Goal: Check status: Check status

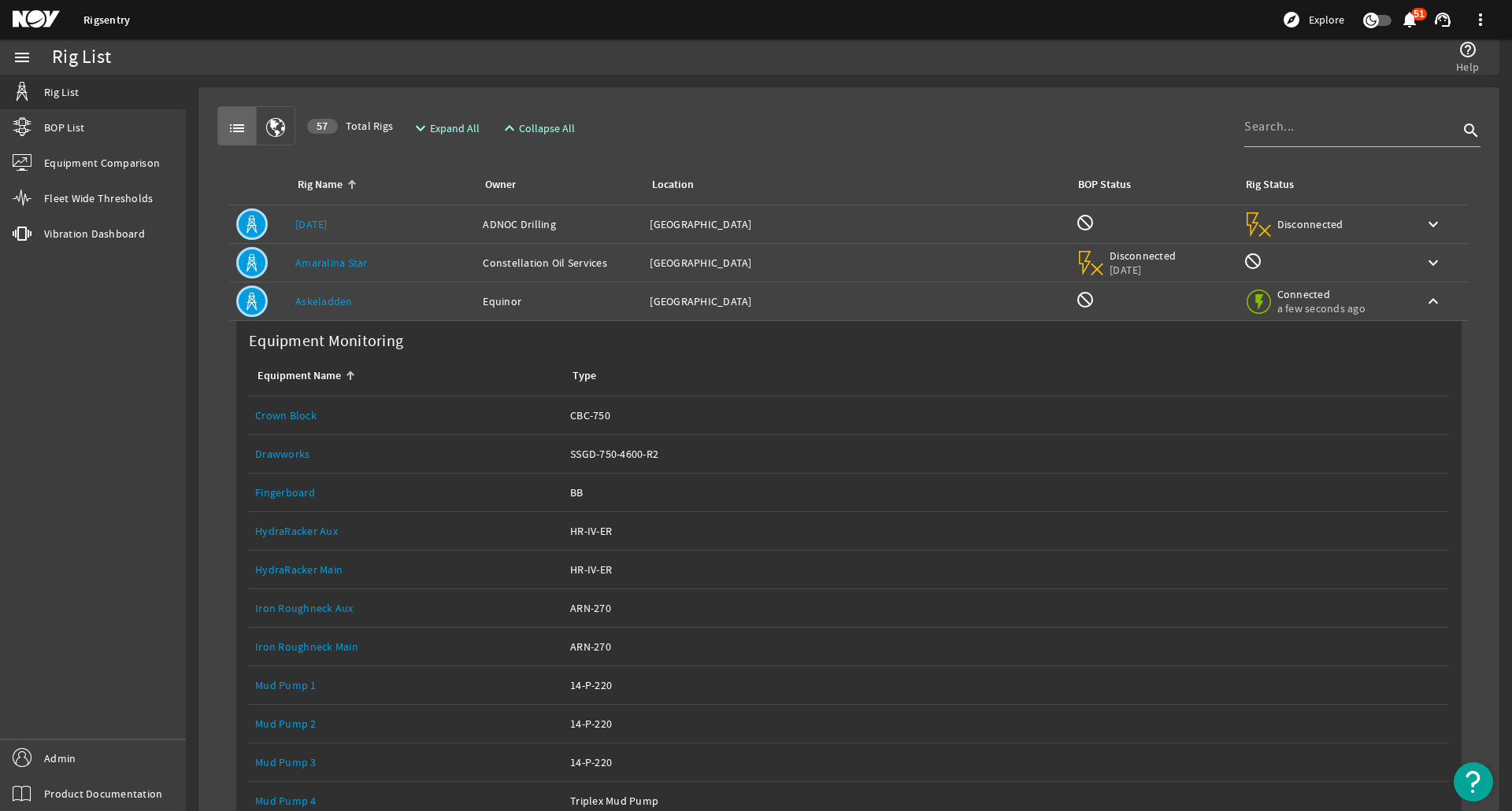
click at [363, 305] on div "Rig Name: Askeladden" at bounding box center [383, 301] width 175 height 16
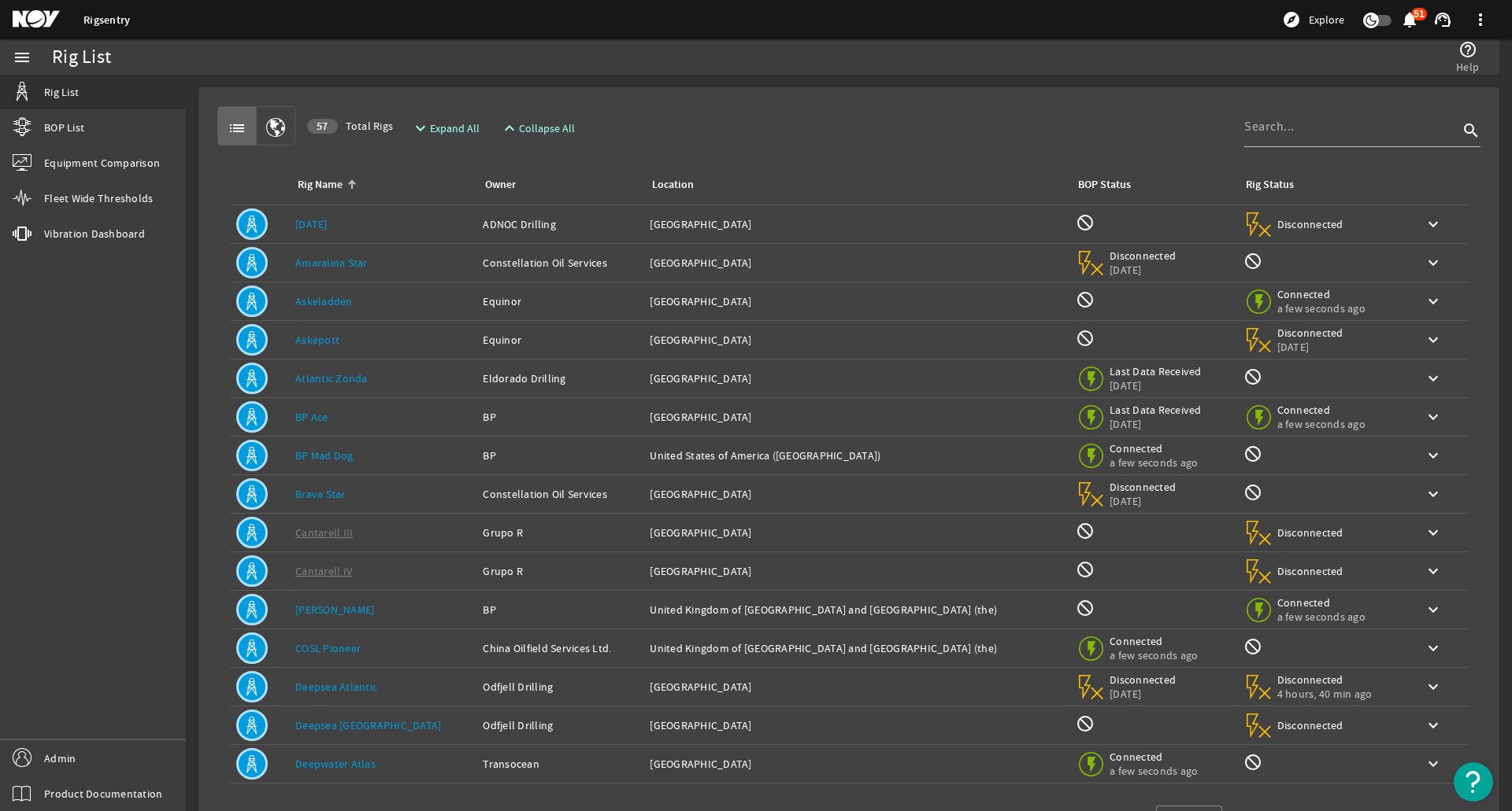
click at [363, 305] on div "Rig Name: Askeladden" at bounding box center [383, 301] width 175 height 16
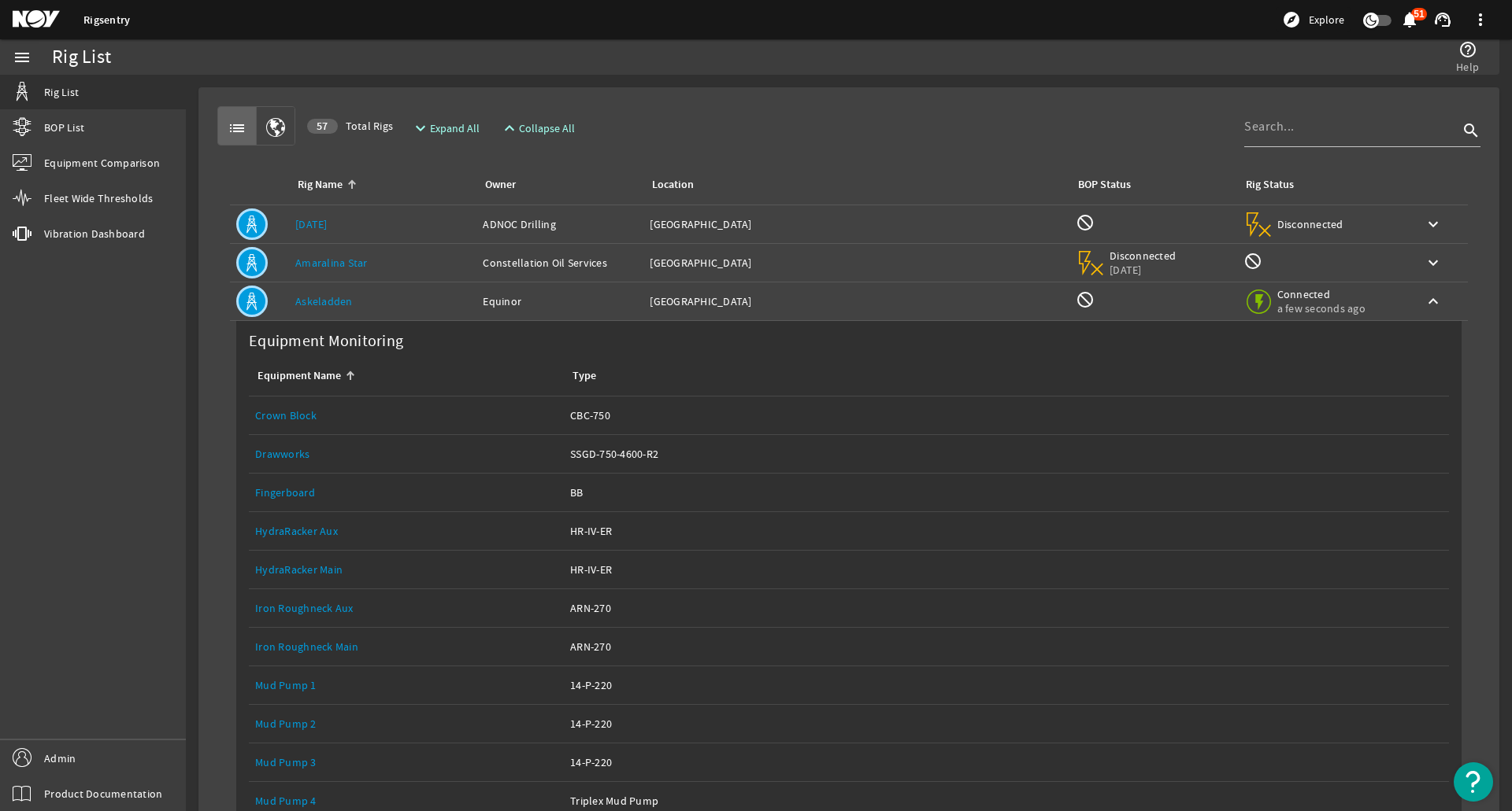
click at [363, 305] on div "Rig Name: Askeladden" at bounding box center [383, 301] width 175 height 16
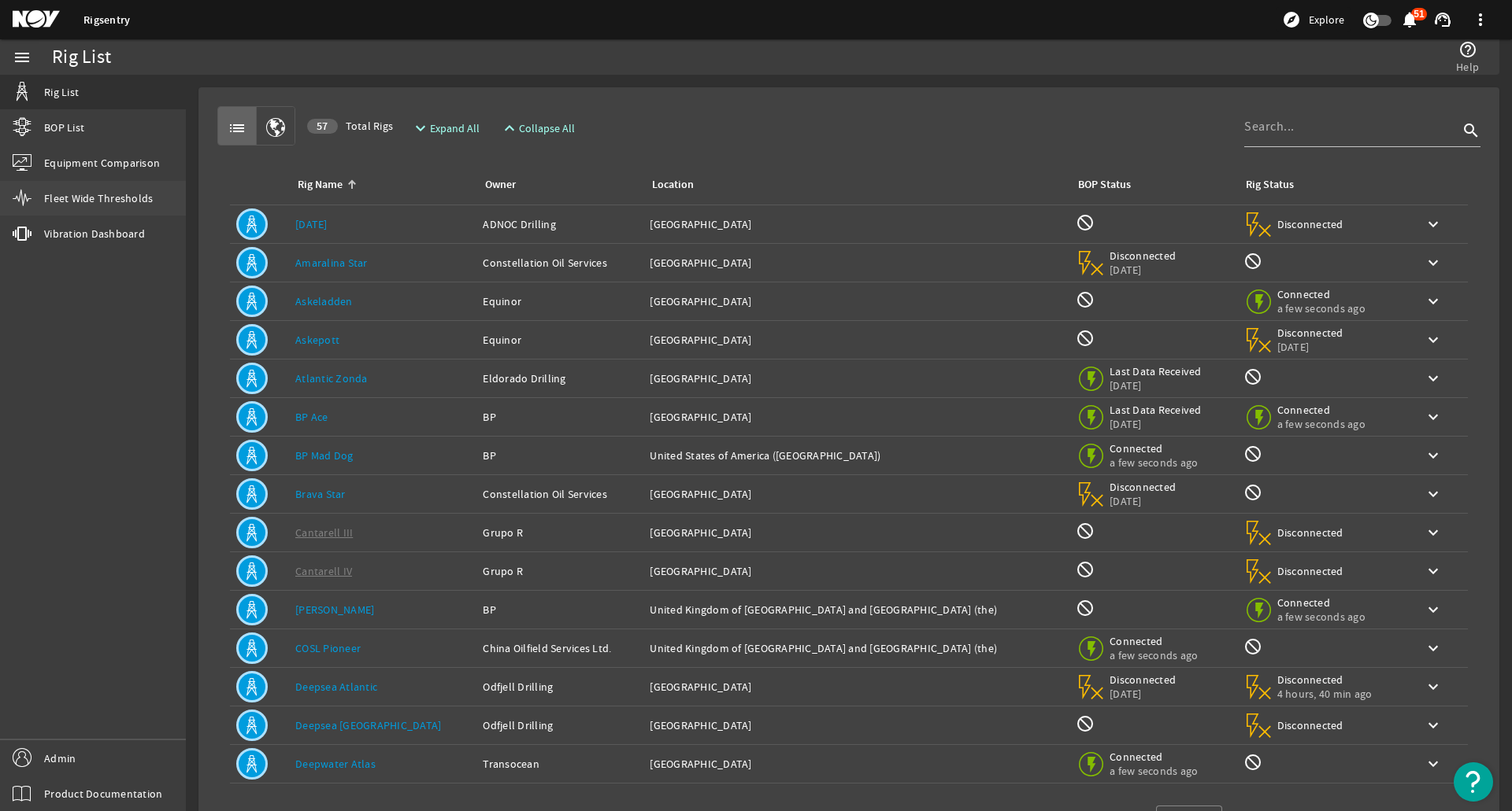
click at [113, 187] on link "Fleet Wide Thresholds" at bounding box center [92, 198] width 186 height 35
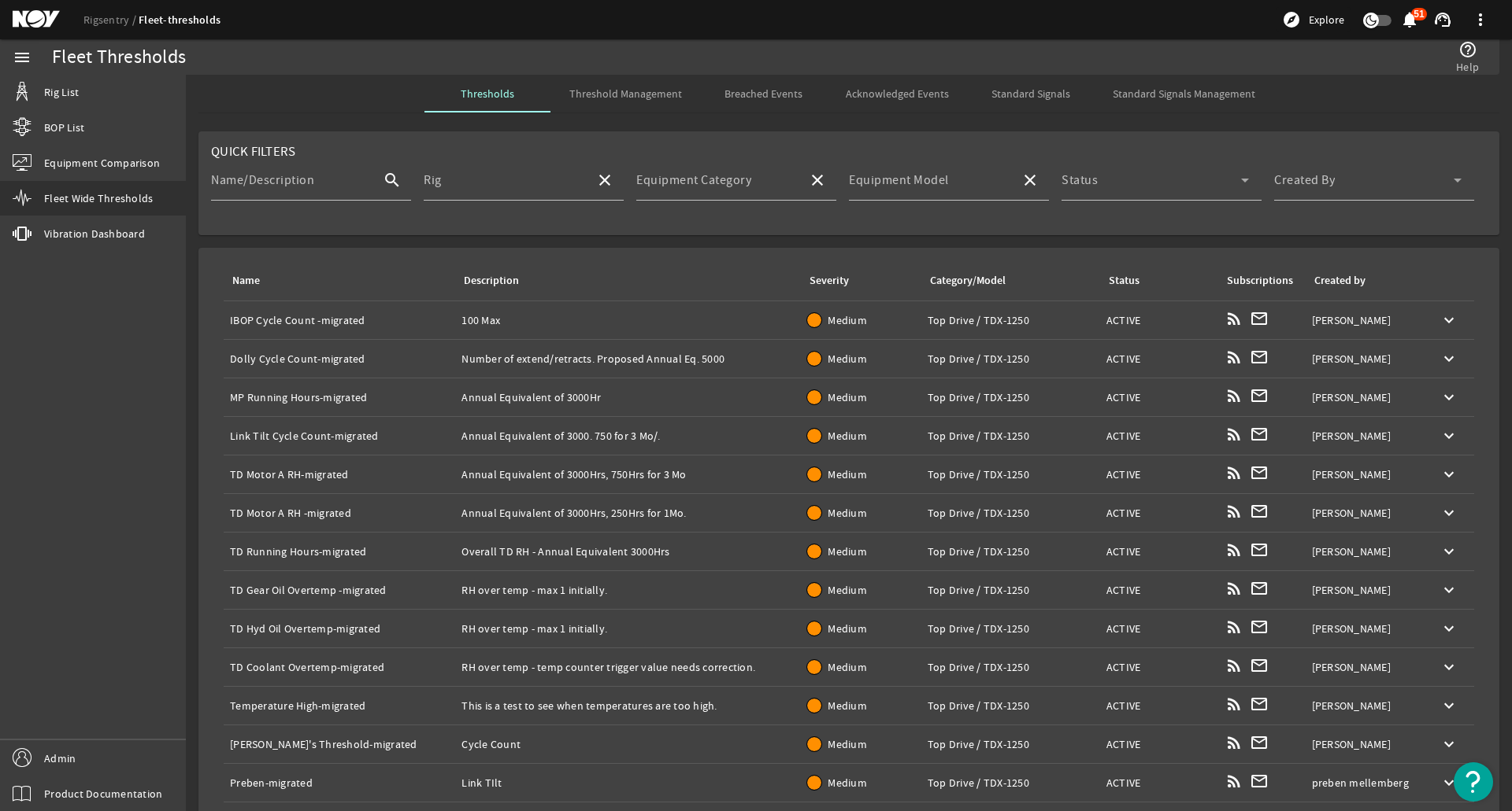
click at [610, 319] on div "Description: 100 Max" at bounding box center [628, 321] width 333 height 16
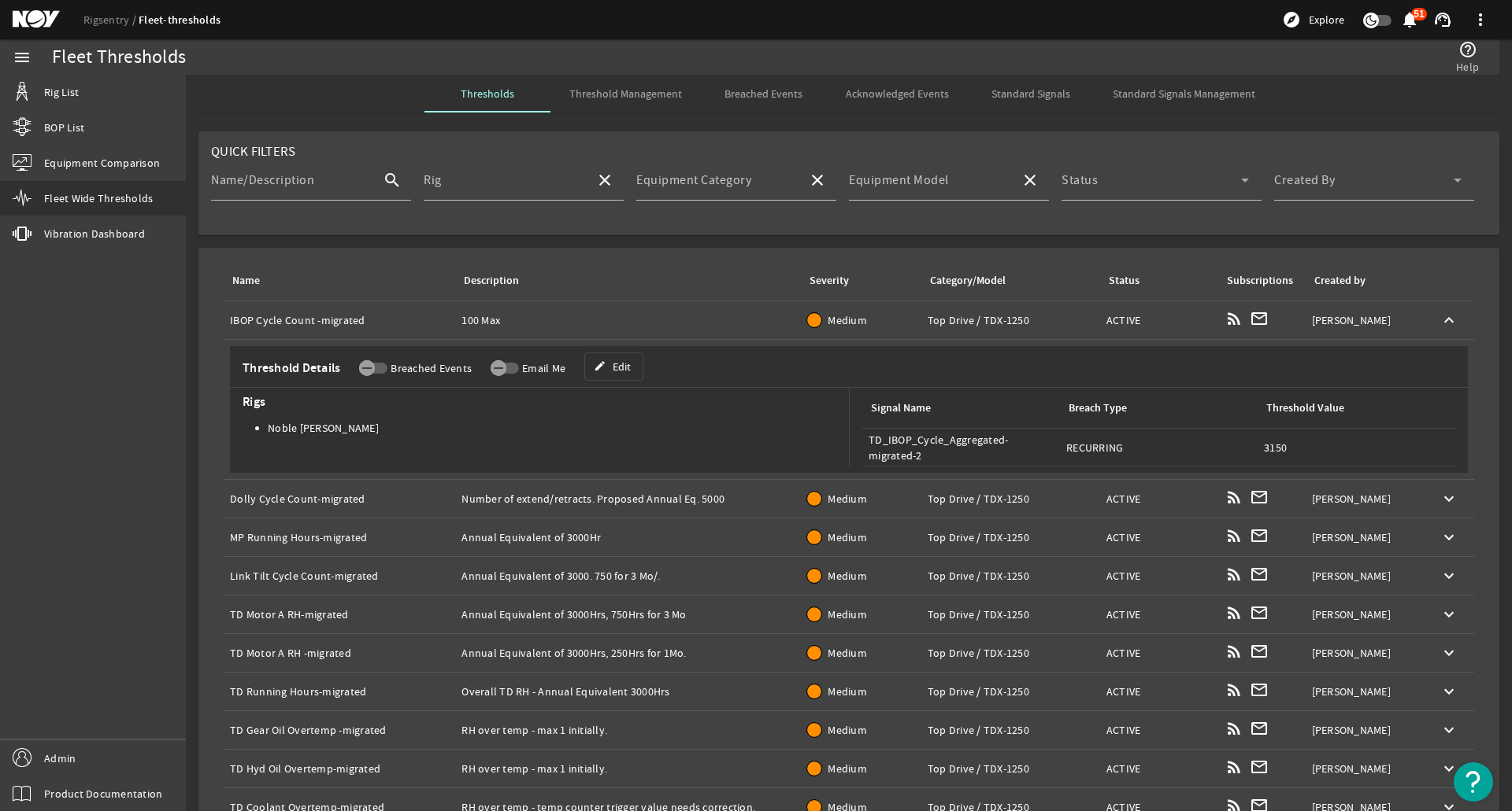
click at [610, 319] on div "Description: 100 Max" at bounding box center [628, 321] width 333 height 16
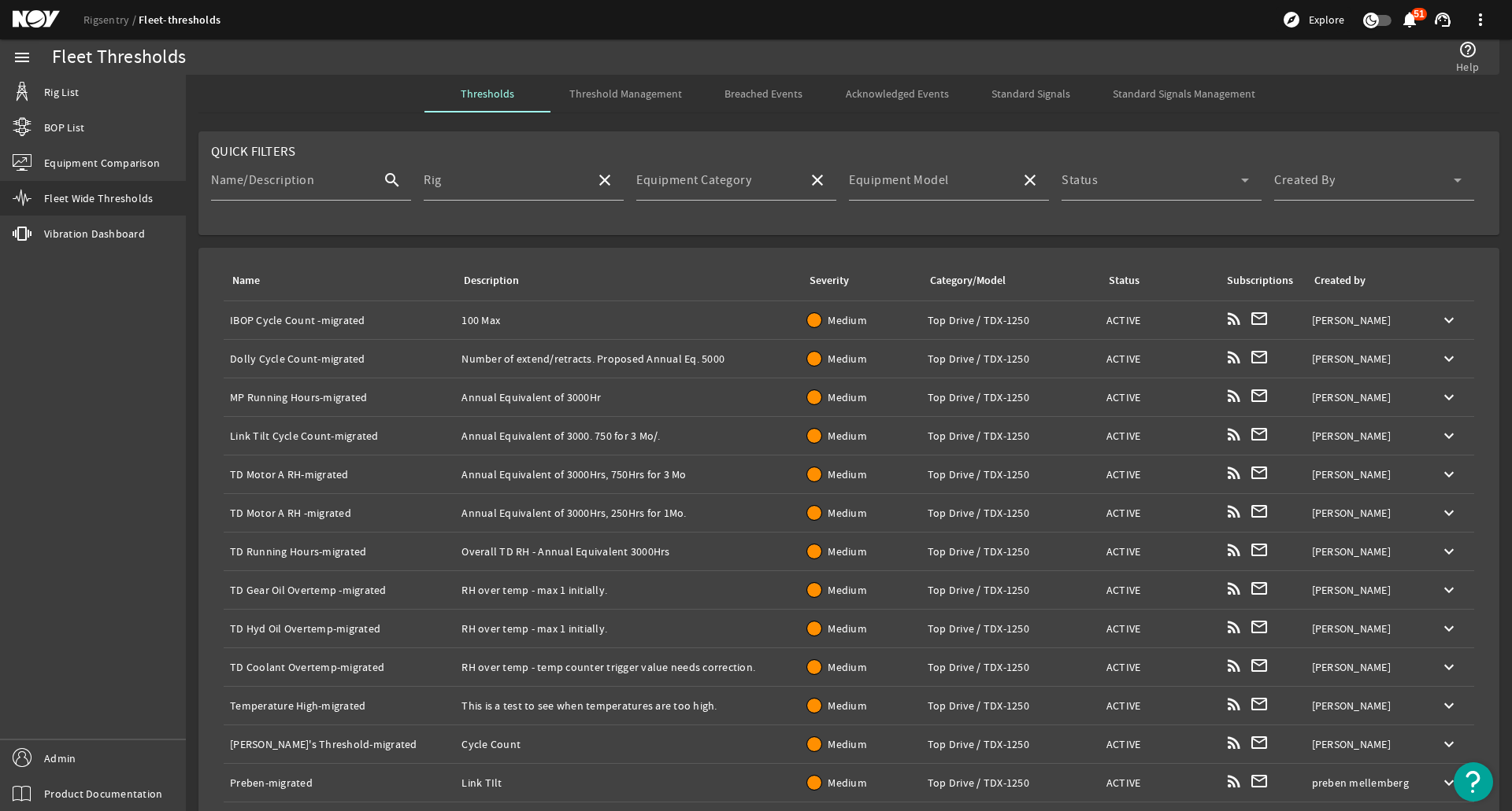
click at [743, 97] on span "Breached Events" at bounding box center [763, 93] width 78 height 11
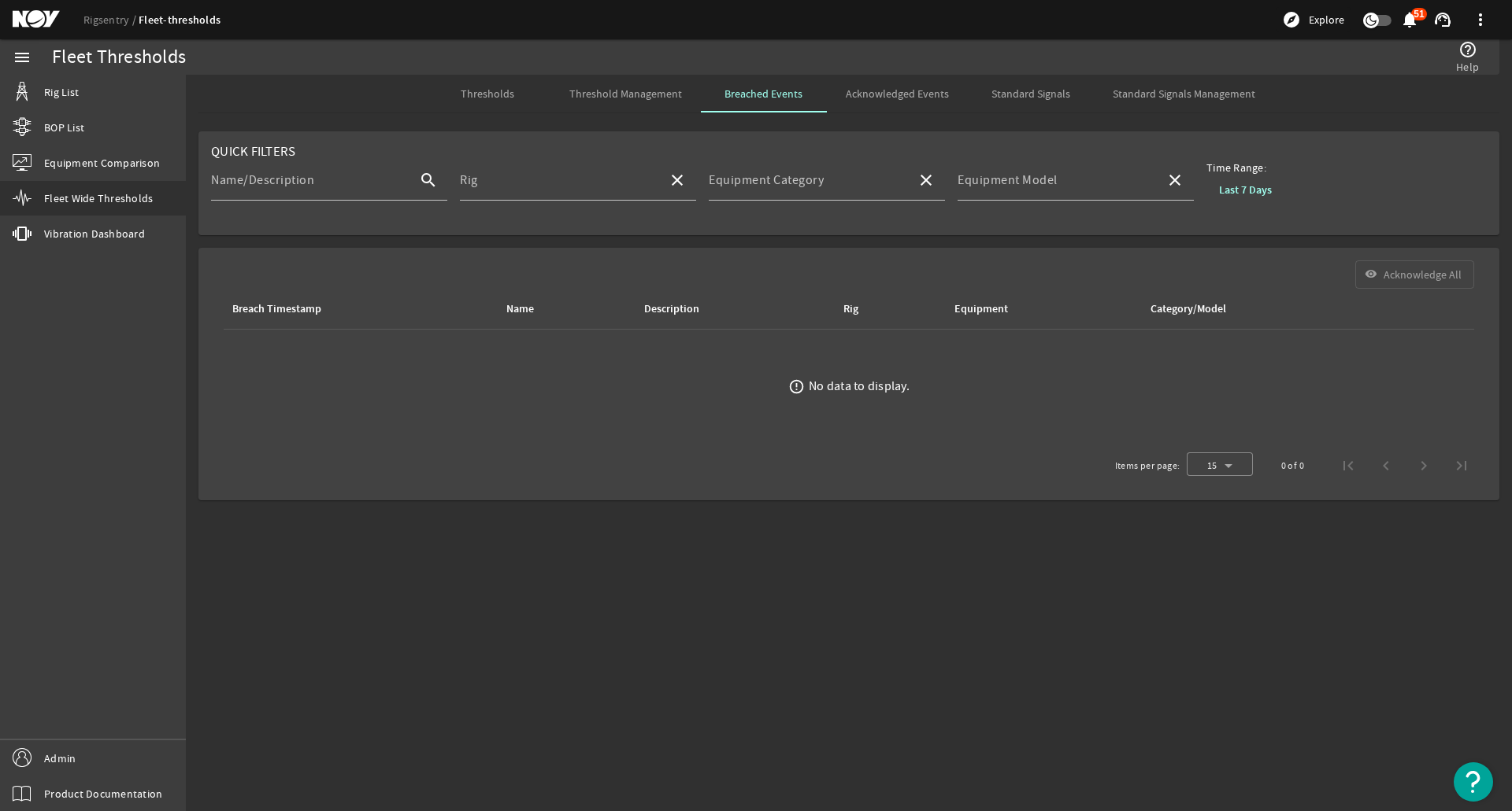
click at [1230, 183] on b "Last 7 Days" at bounding box center [1245, 189] width 52 height 15
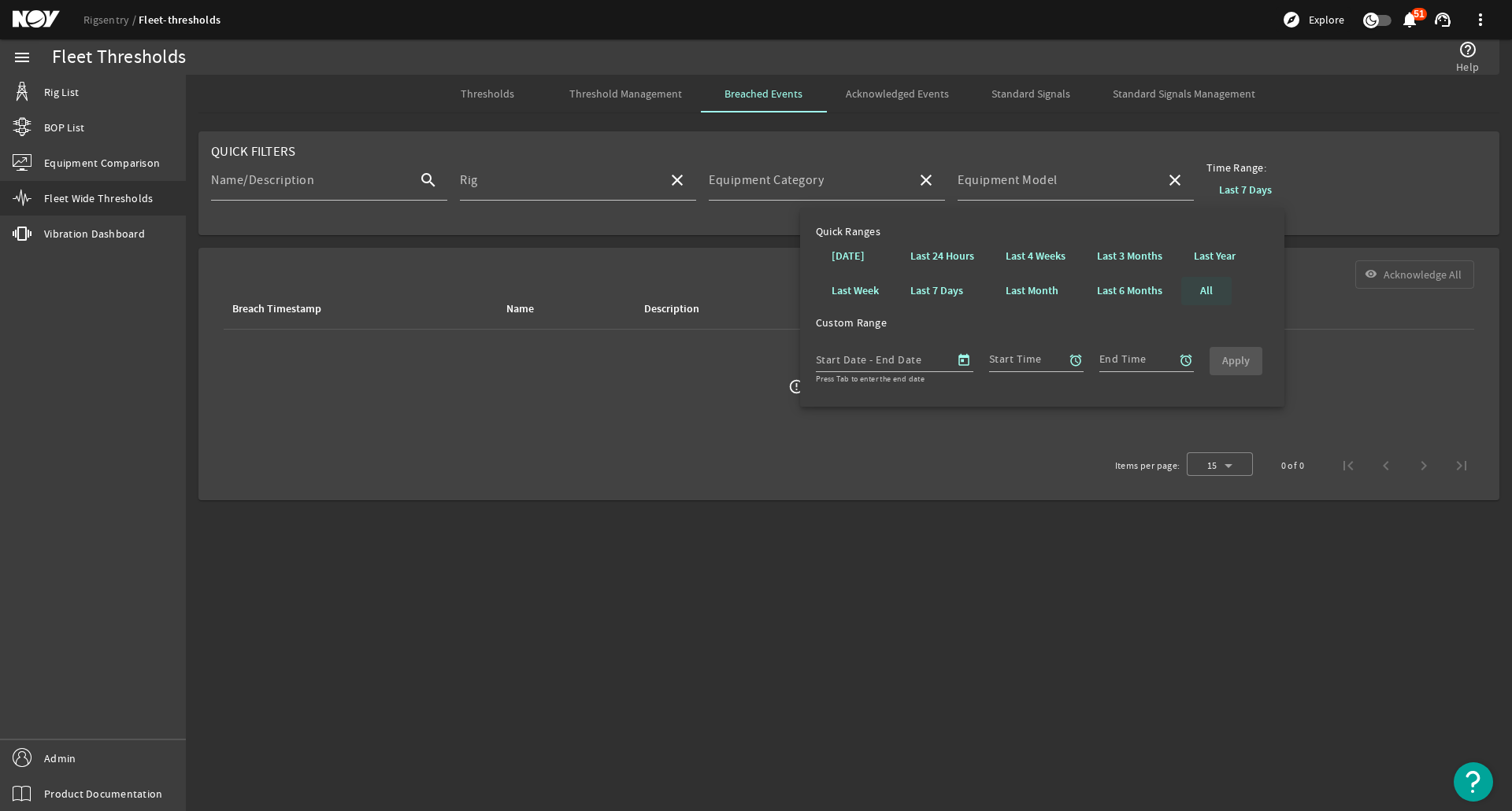
click at [1212, 281] on span at bounding box center [1206, 290] width 51 height 38
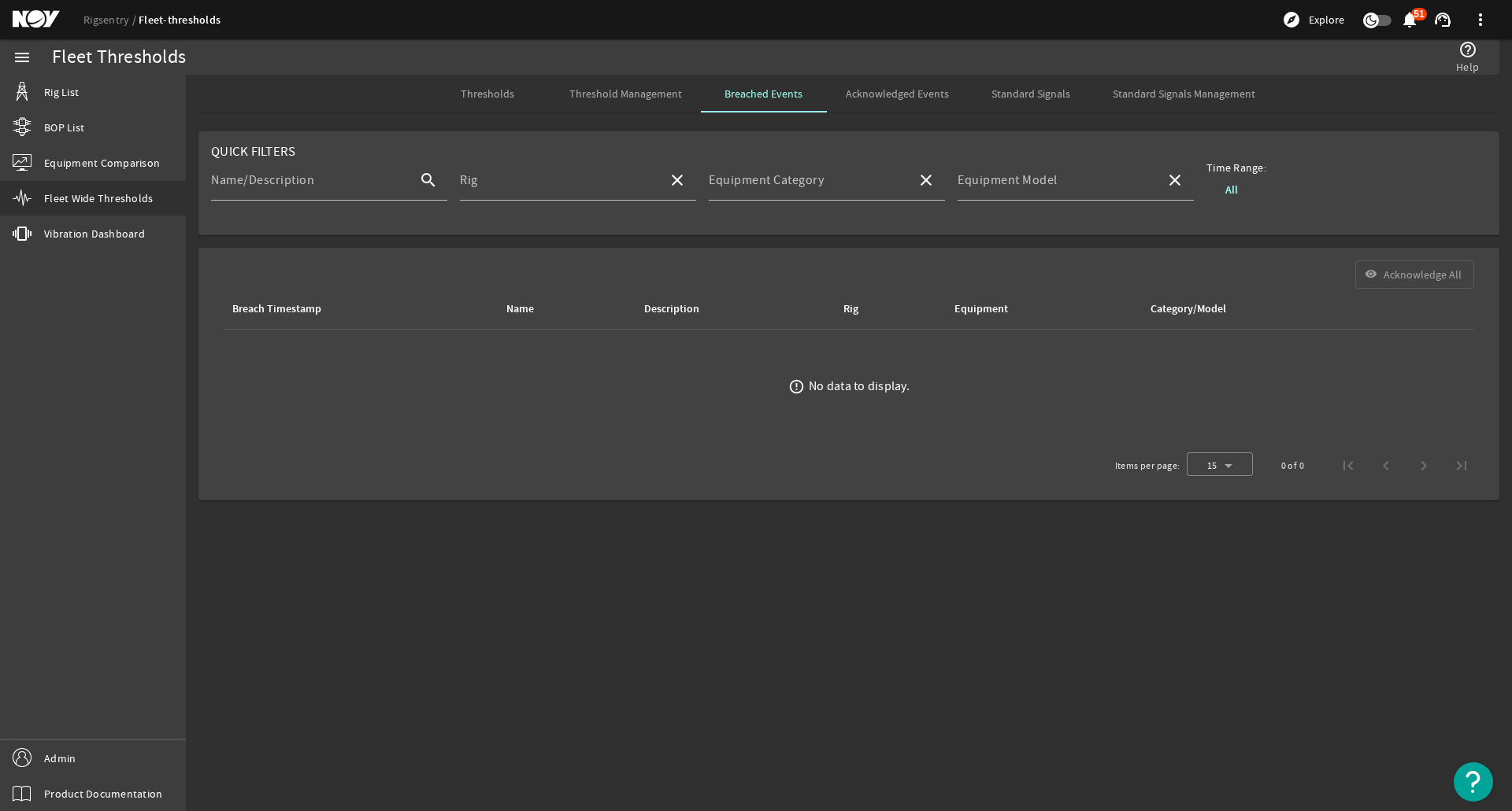
click at [911, 97] on span "Acknowledged Events" at bounding box center [897, 93] width 103 height 11
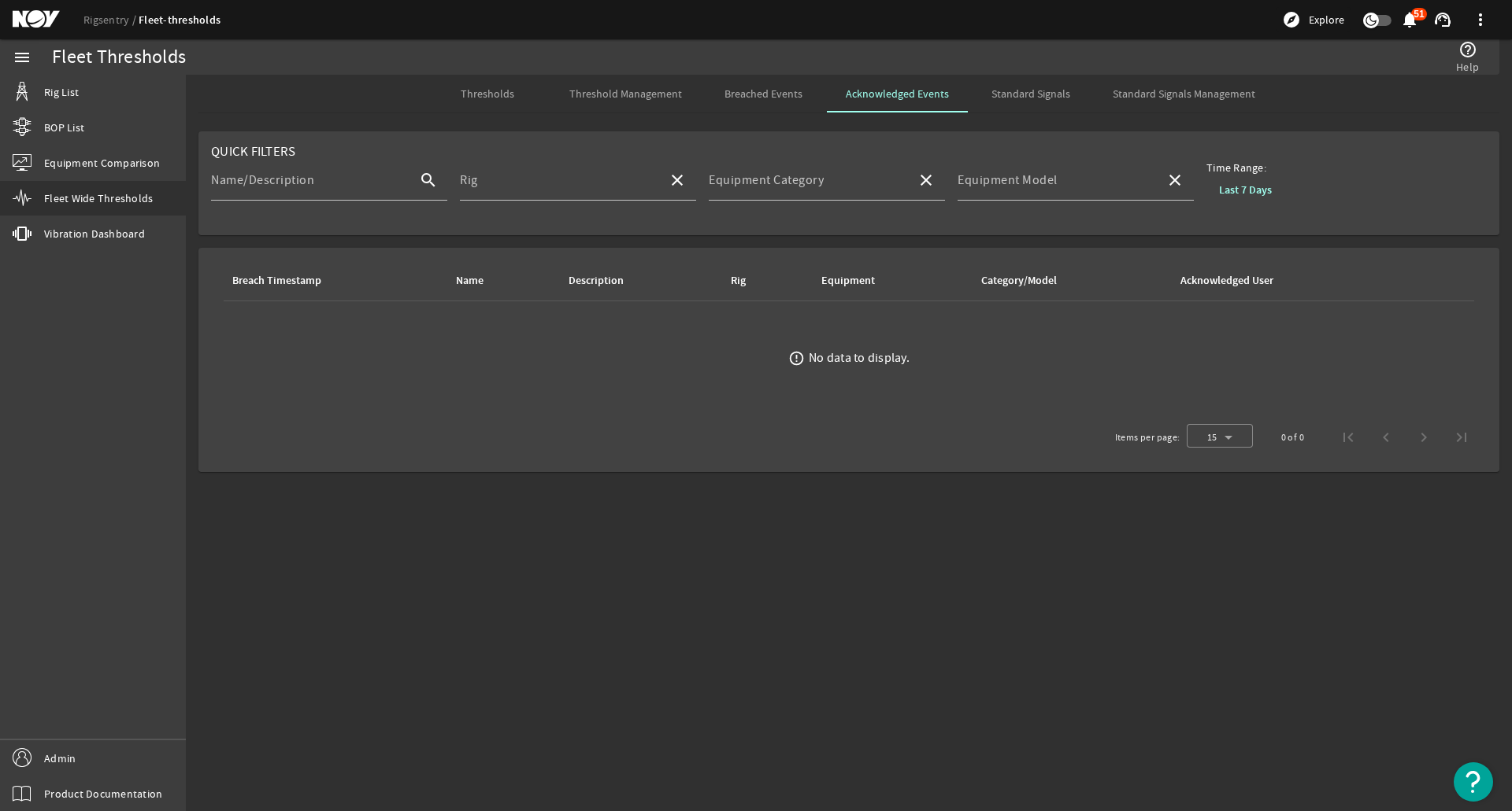
click at [1221, 186] on b "Last 7 Days" at bounding box center [1245, 189] width 52 height 15
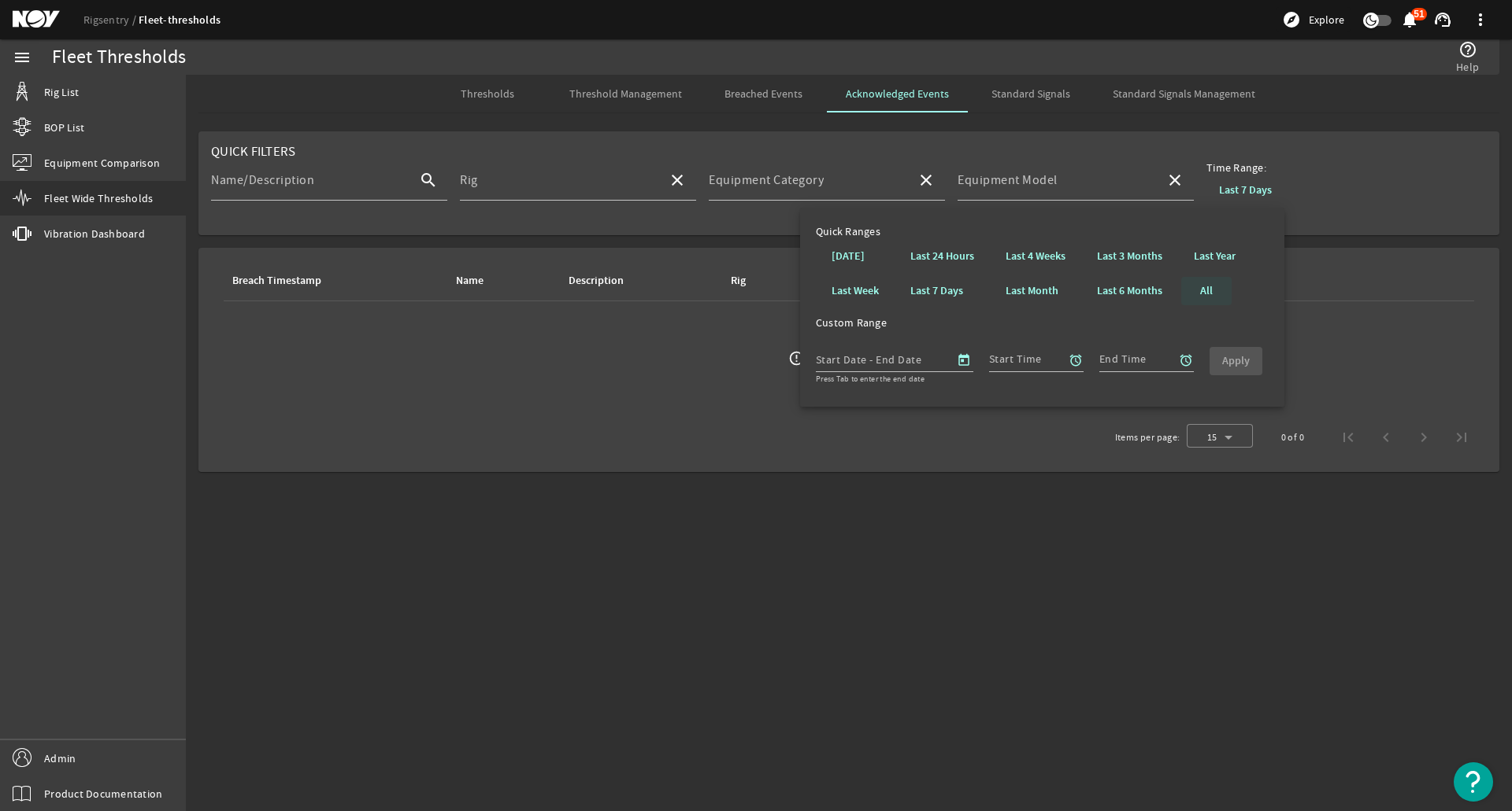
click at [1210, 292] on b "All" at bounding box center [1206, 291] width 13 height 16
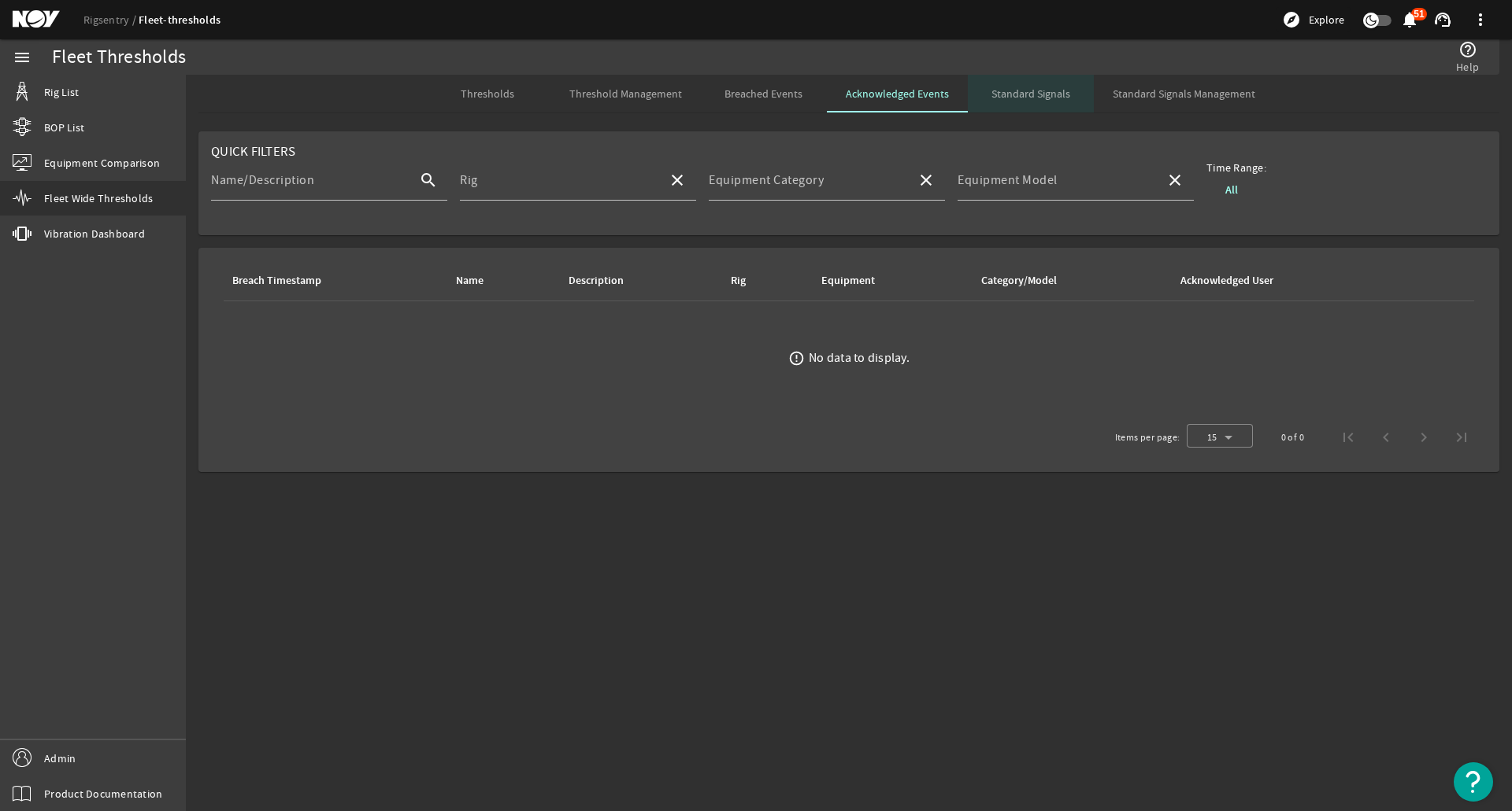
click at [1036, 81] on span "Standard Signals" at bounding box center [1030, 93] width 79 height 38
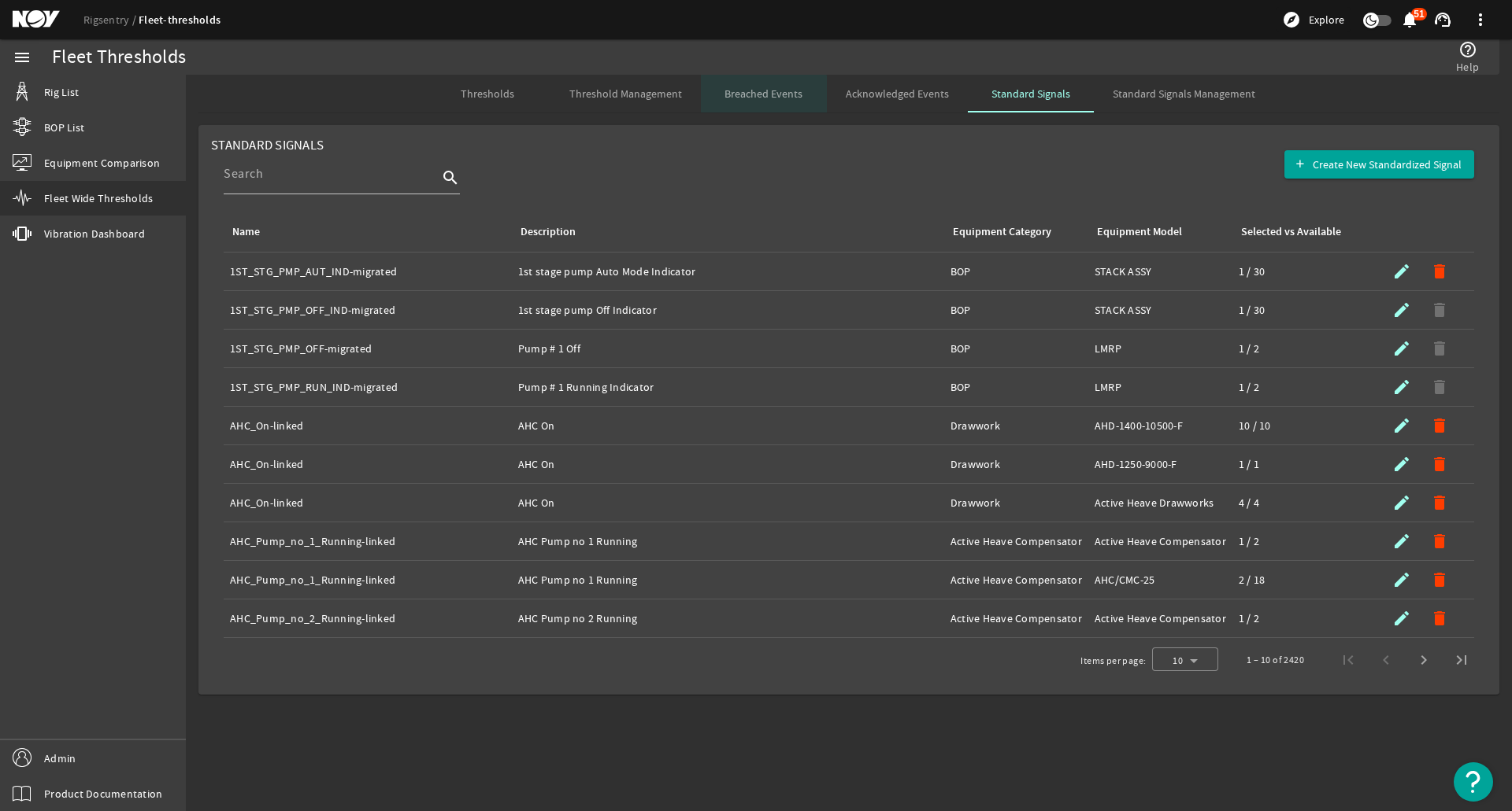
click at [738, 106] on span "Breached Events" at bounding box center [763, 93] width 78 height 38
